Goal: Navigation & Orientation: Find specific page/section

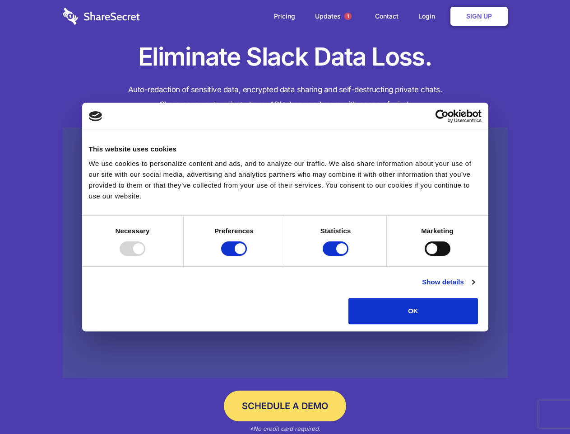
click at [145, 256] on div at bounding box center [133, 248] width 26 height 14
click at [247, 256] on input "Preferences" at bounding box center [234, 248] width 26 height 14
checkbox input "false"
click at [337, 256] on input "Statistics" at bounding box center [336, 248] width 26 height 14
checkbox input "false"
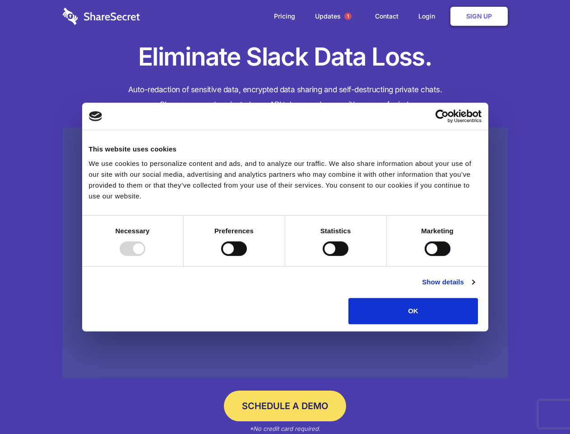
click at [425, 256] on input "Marketing" at bounding box center [438, 248] width 26 height 14
checkbox input "true"
click at [475, 287] on link "Show details" at bounding box center [448, 281] width 52 height 11
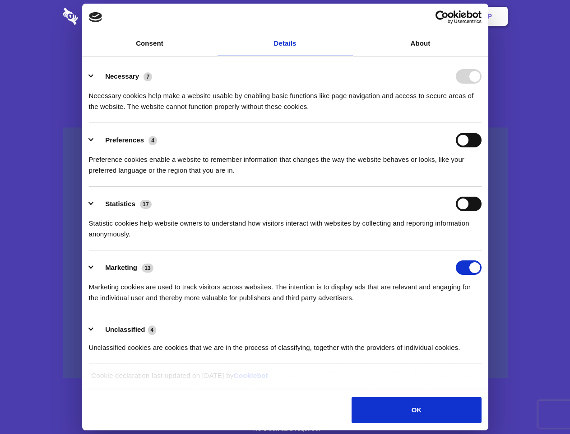
click at [482, 186] on li "Preferences 4 Preference cookies enable a website to remember information that …" at bounding box center [285, 155] width 393 height 64
click at [348, 16] on span "1" at bounding box center [348, 16] width 7 height 7
